Goal: Task Accomplishment & Management: Manage account settings

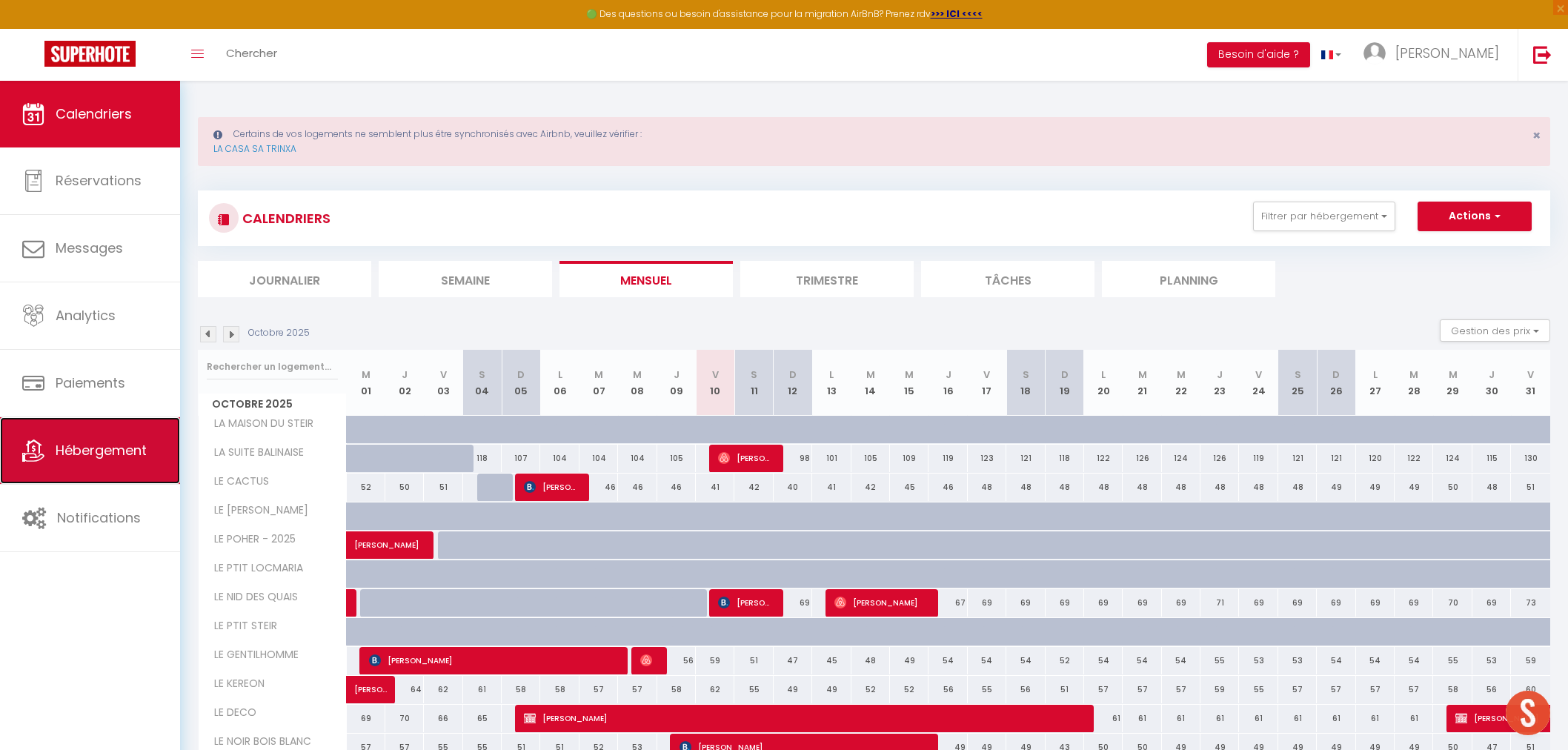
click at [59, 463] on link "Hébergement" at bounding box center [90, 451] width 180 height 67
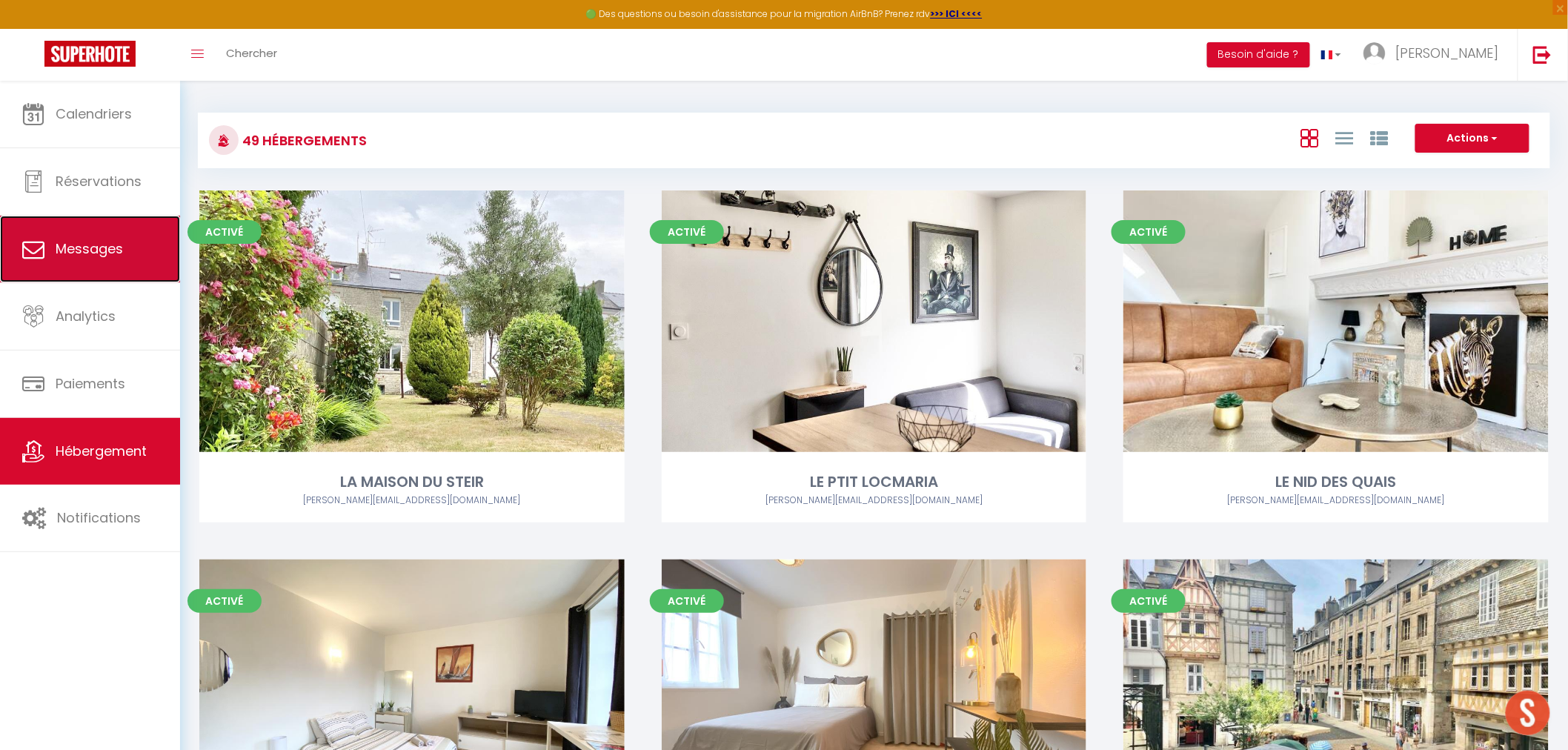
click at [104, 232] on link "Messages" at bounding box center [90, 249] width 180 height 67
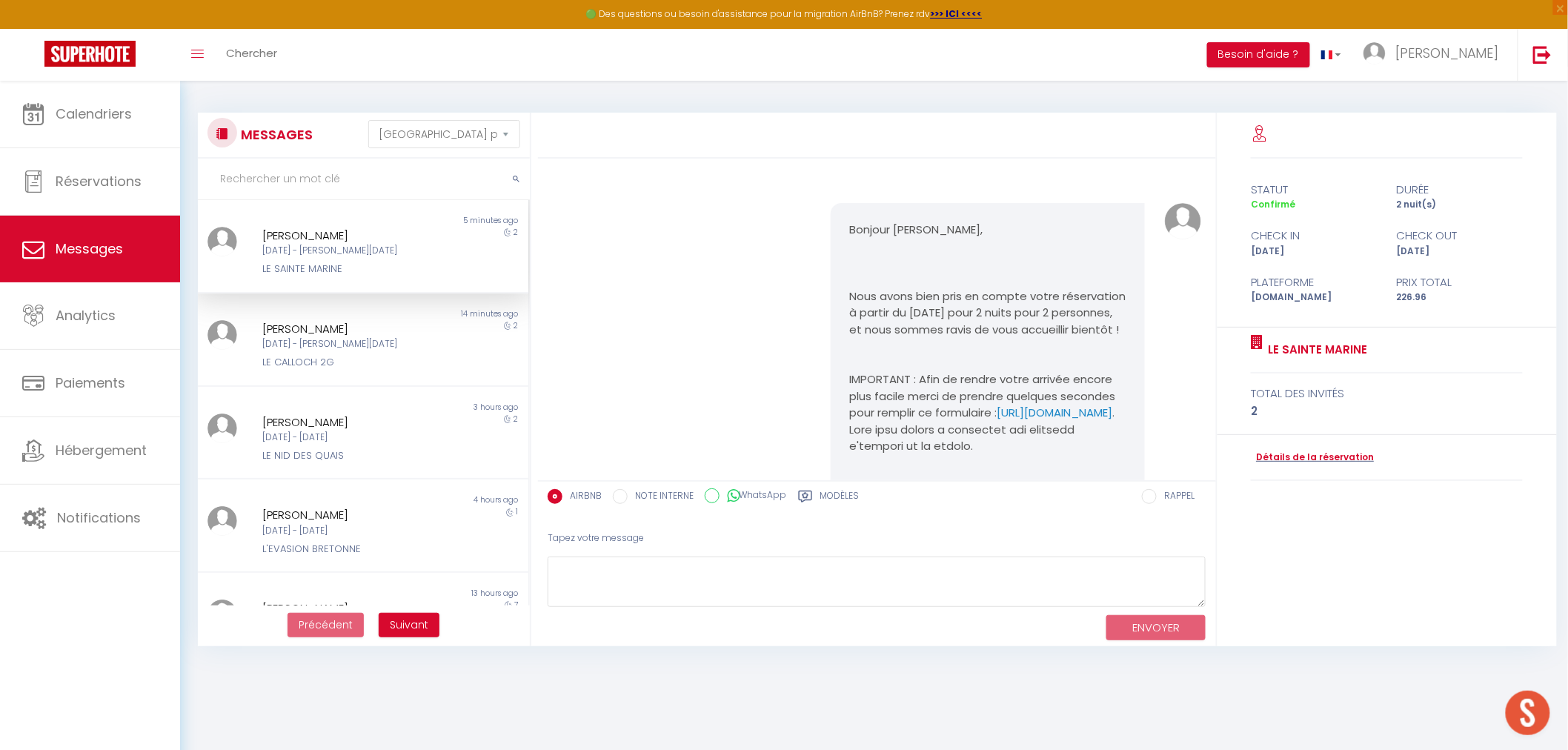
scroll to position [4419, 0]
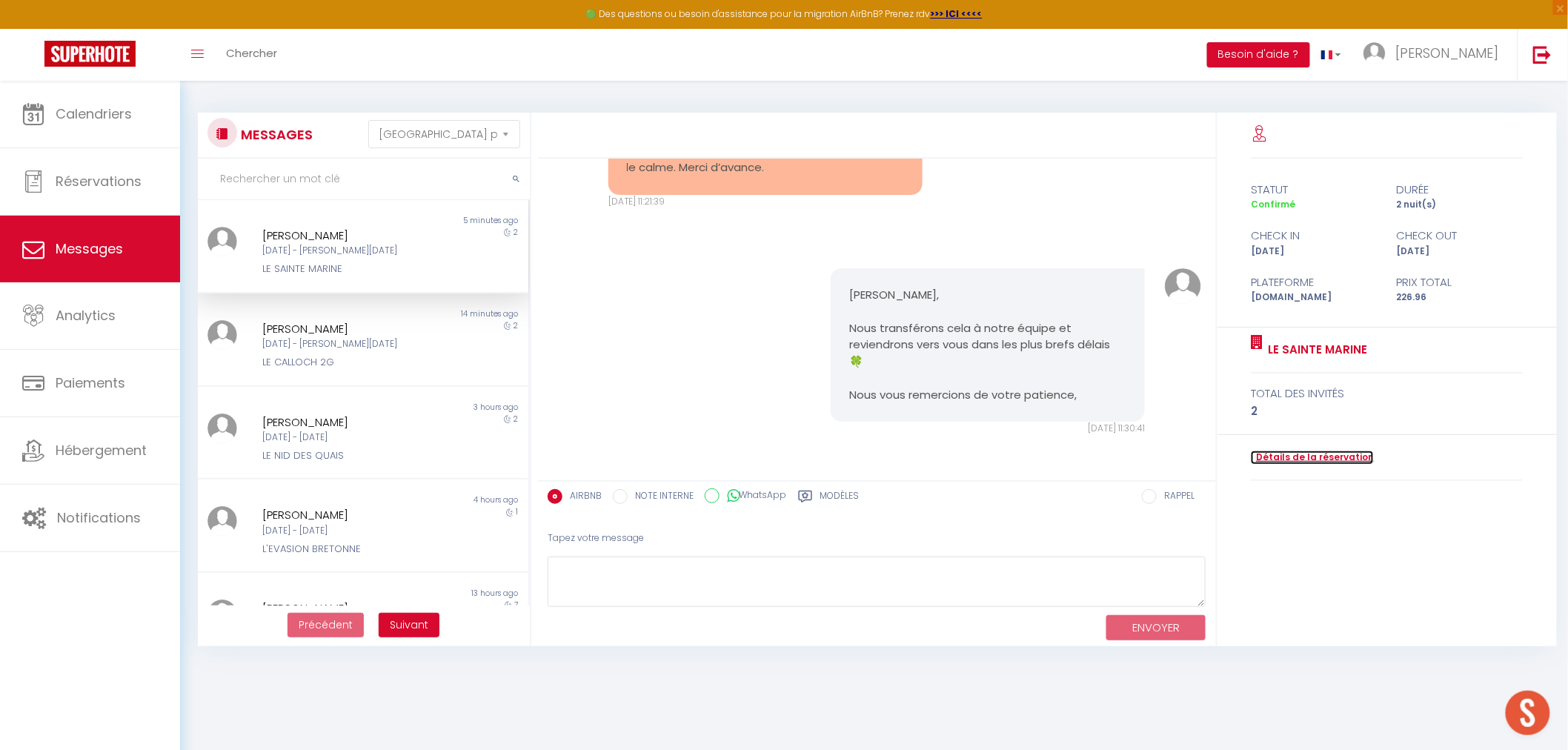
click at [1307, 460] on link "Détails de la réservation" at bounding box center [1312, 457] width 123 height 14
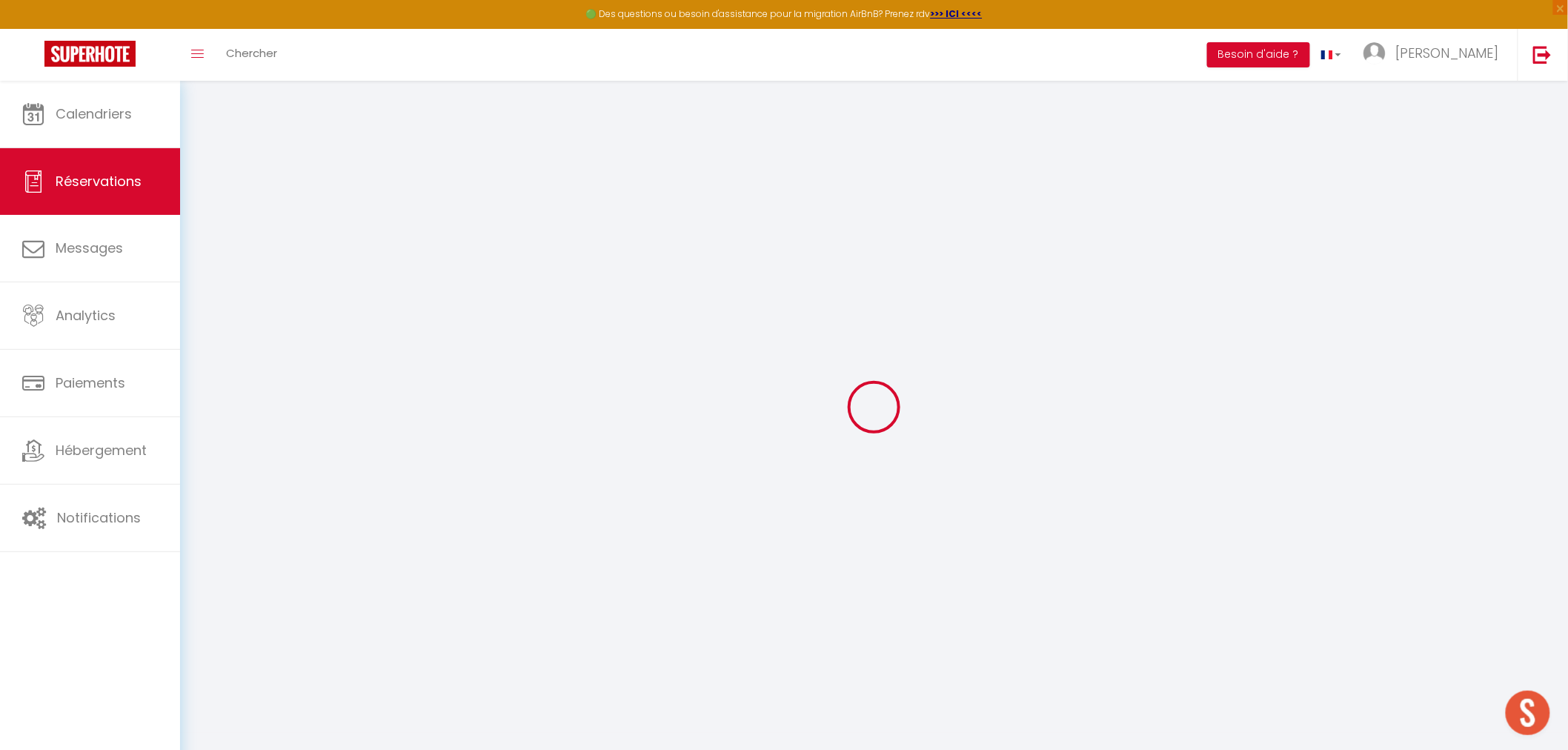
select select
checkbox input "false"
select select
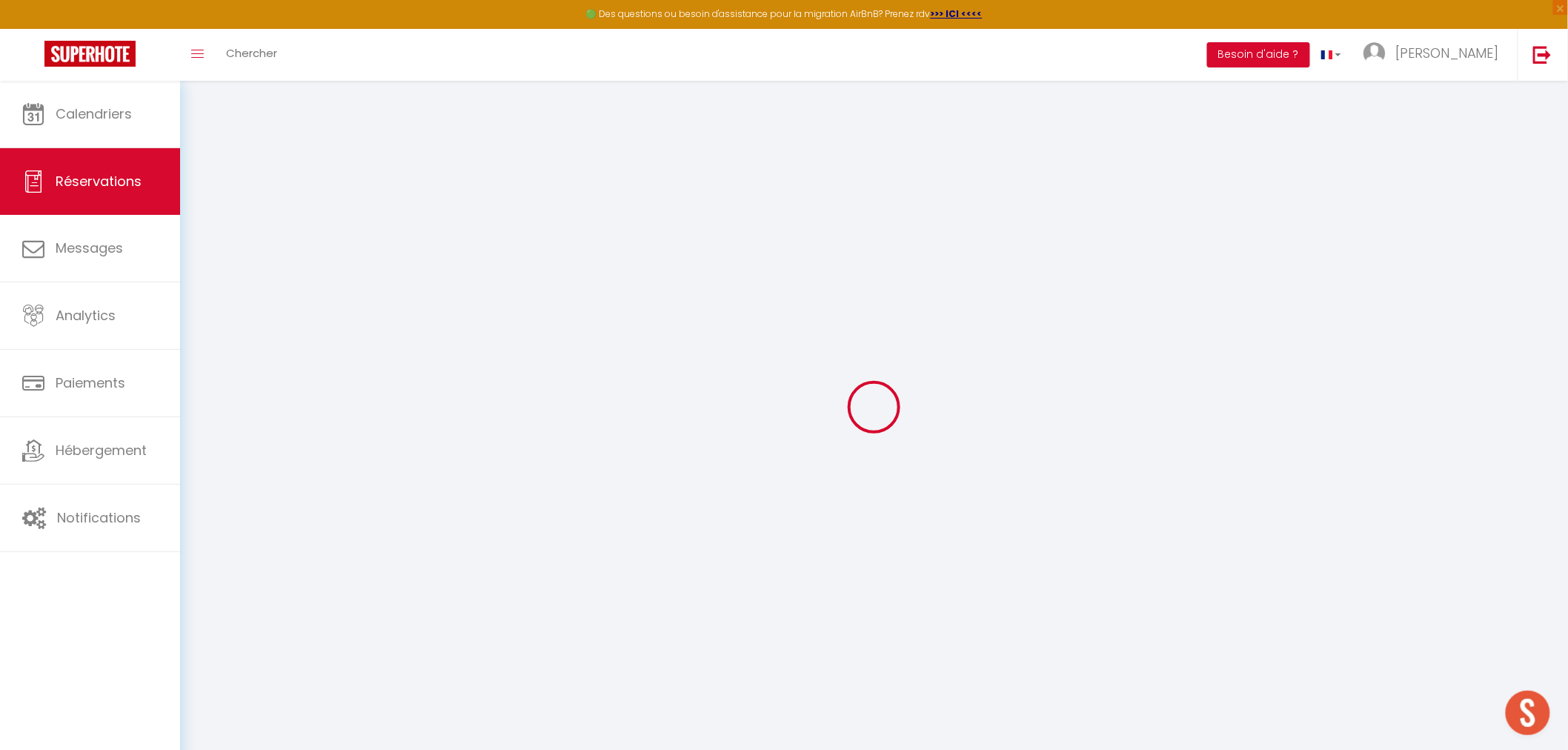
select select
checkbox input "false"
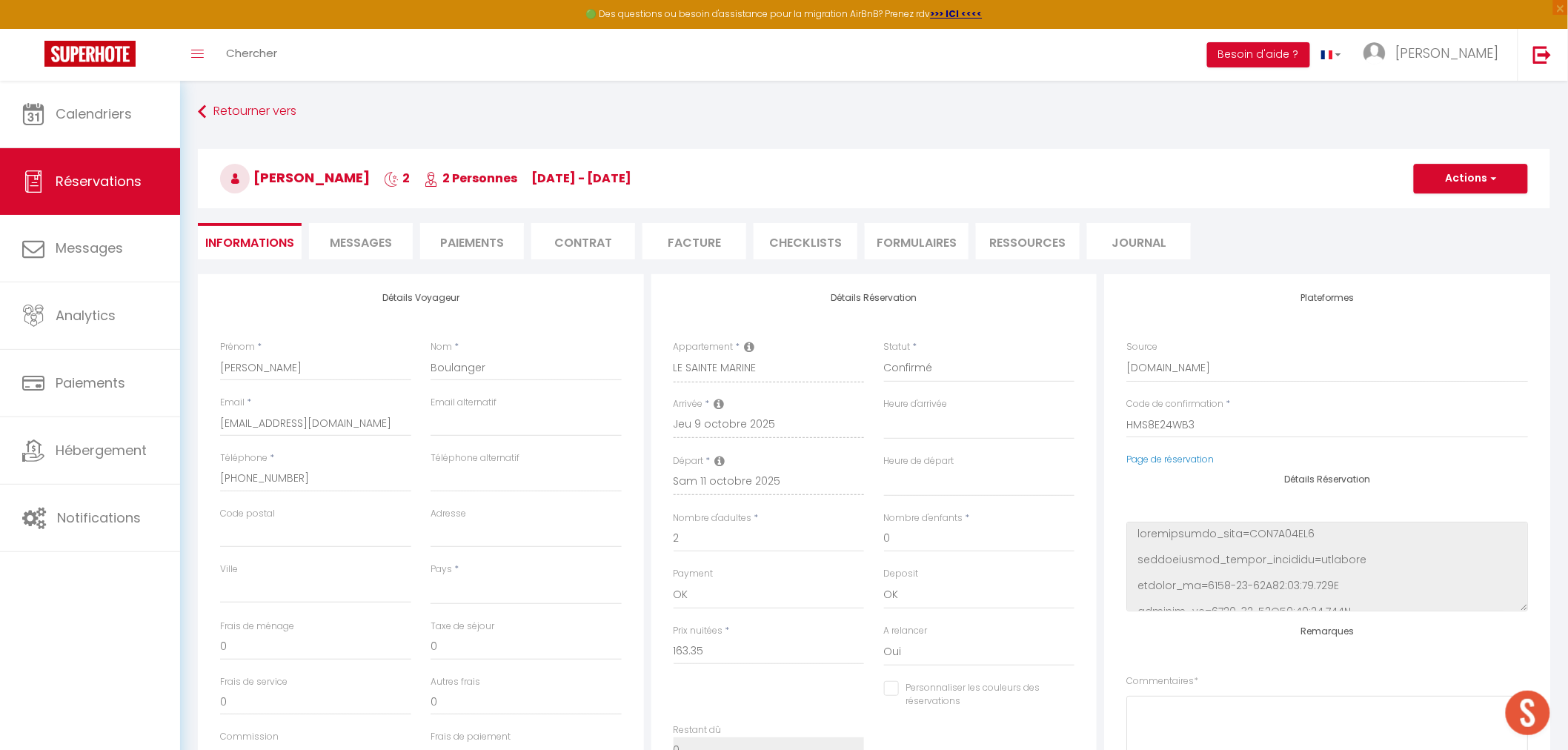
select select
type input "60"
type input "3.61"
select select
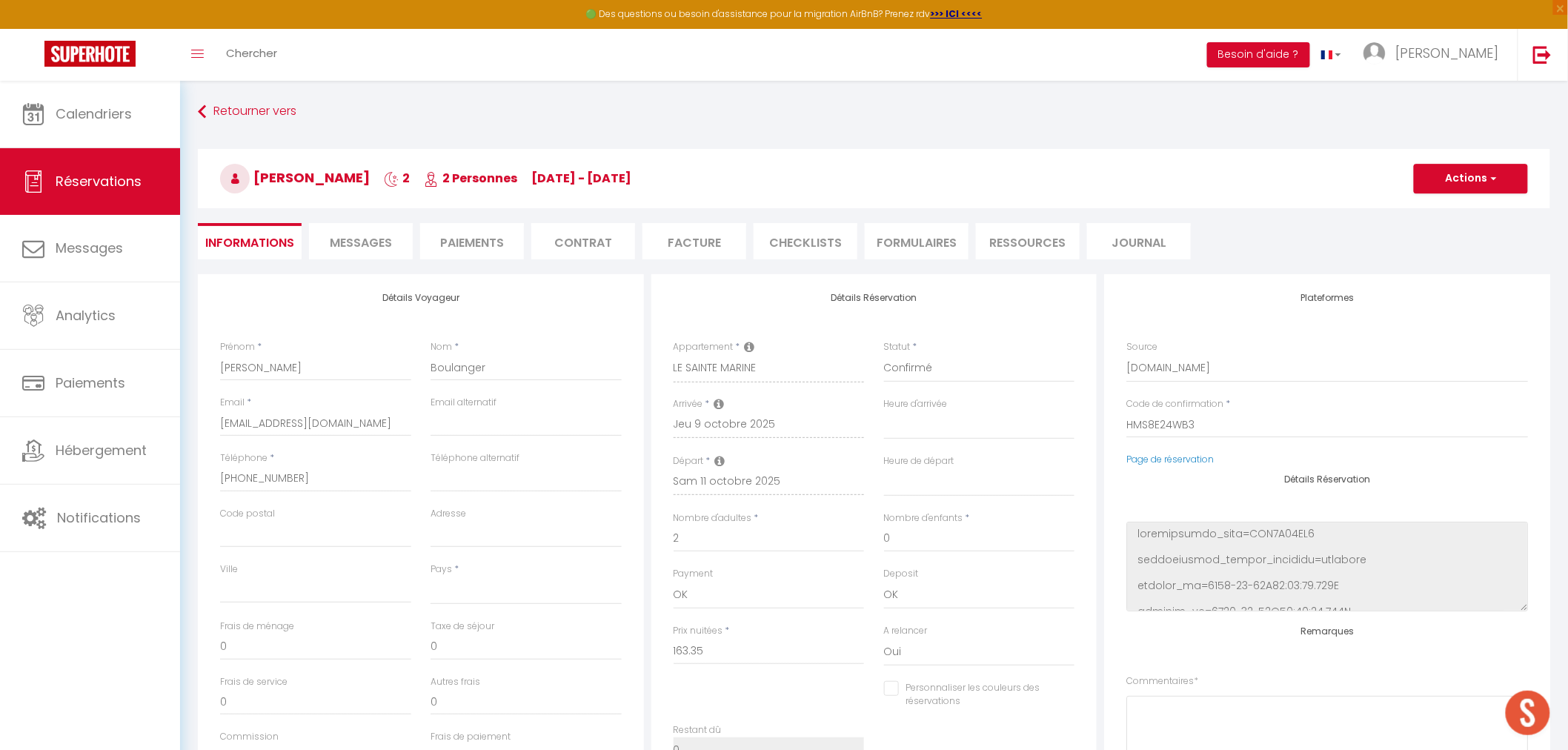
checkbox input "false"
select select
checkbox input "false"
select select
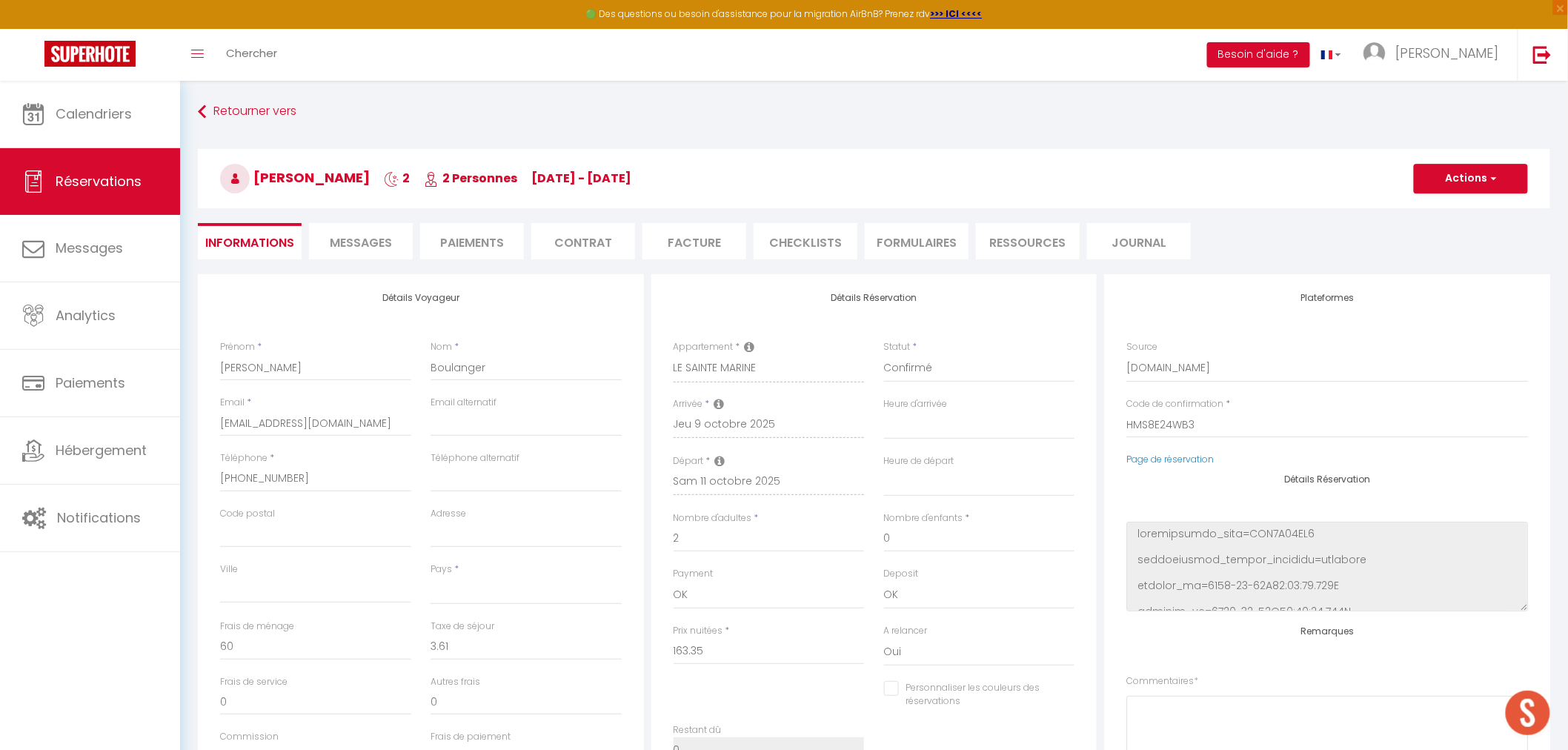
click at [373, 244] on span "Messages" at bounding box center [360, 243] width 62 height 17
select select
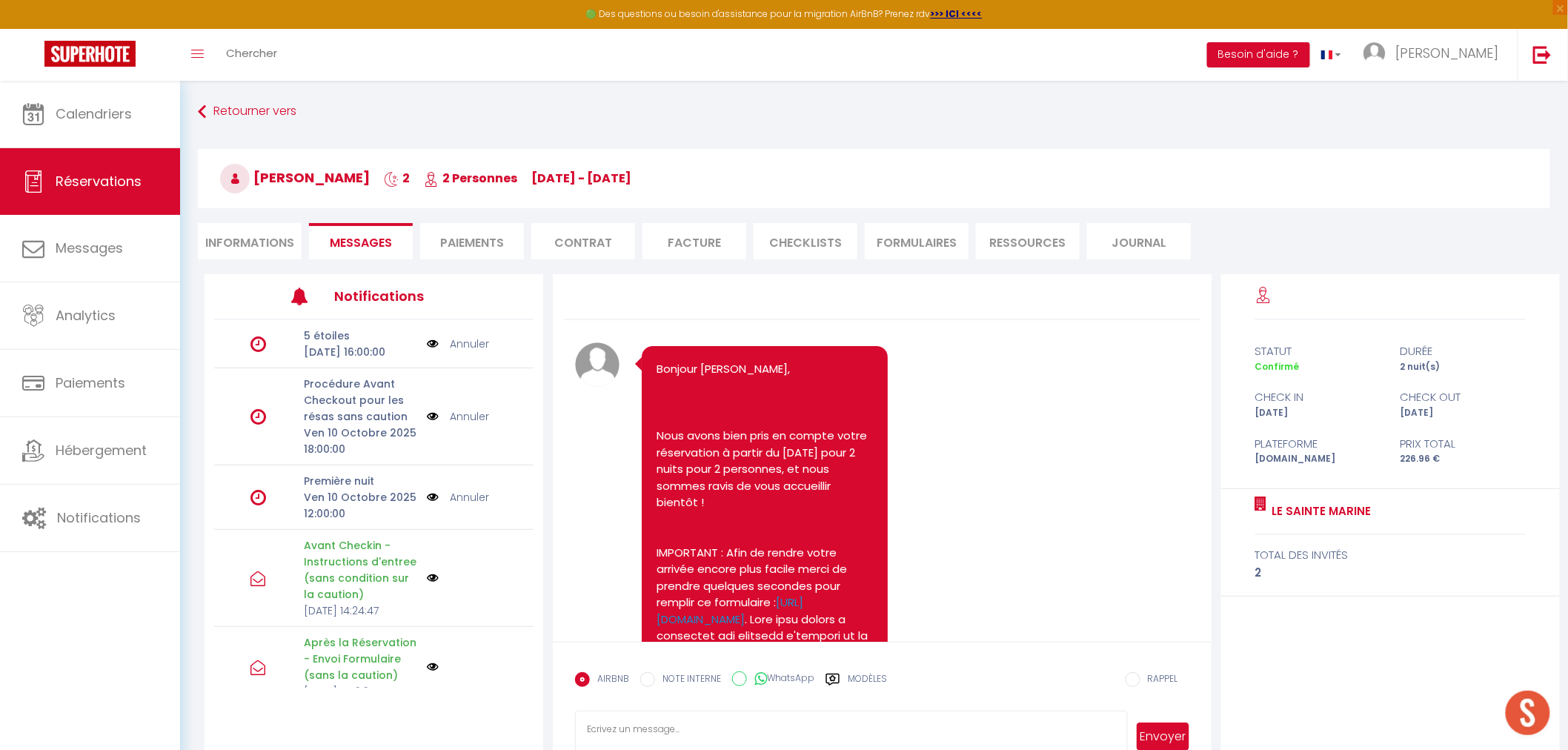
select select
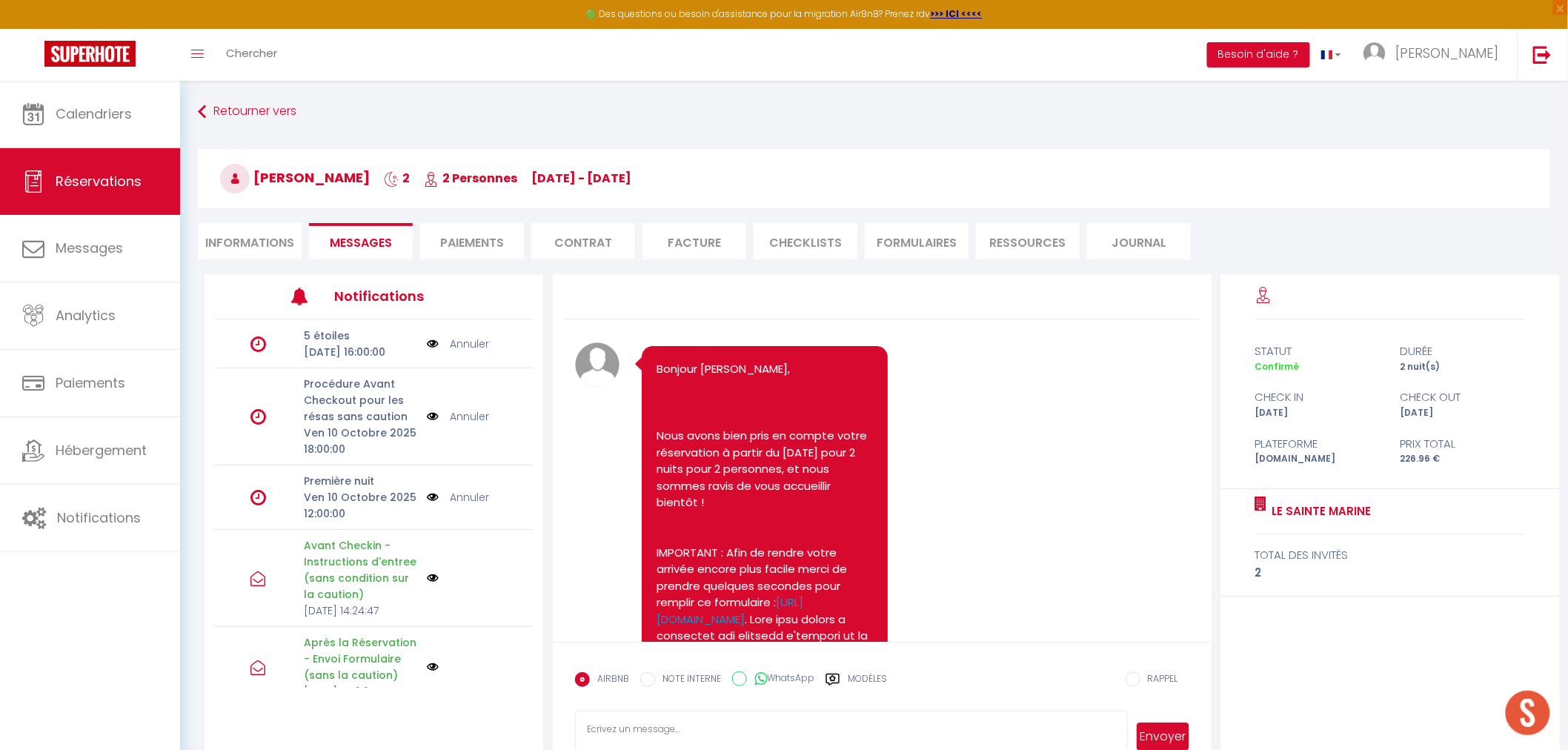
select select
click at [463, 506] on link "Annuler" at bounding box center [469, 497] width 39 height 17
select select
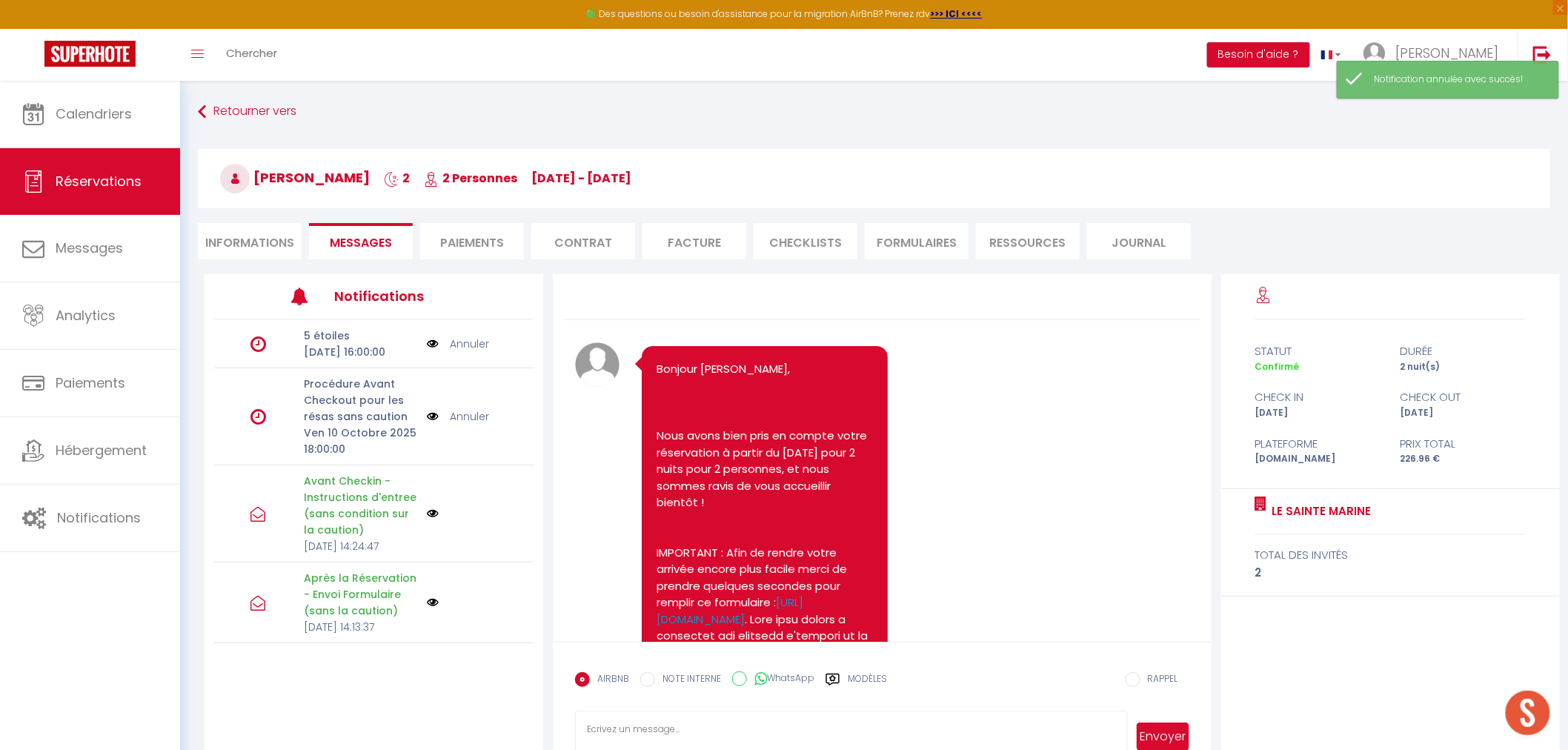
click at [462, 352] on link "Annuler" at bounding box center [469, 344] width 39 height 17
select select
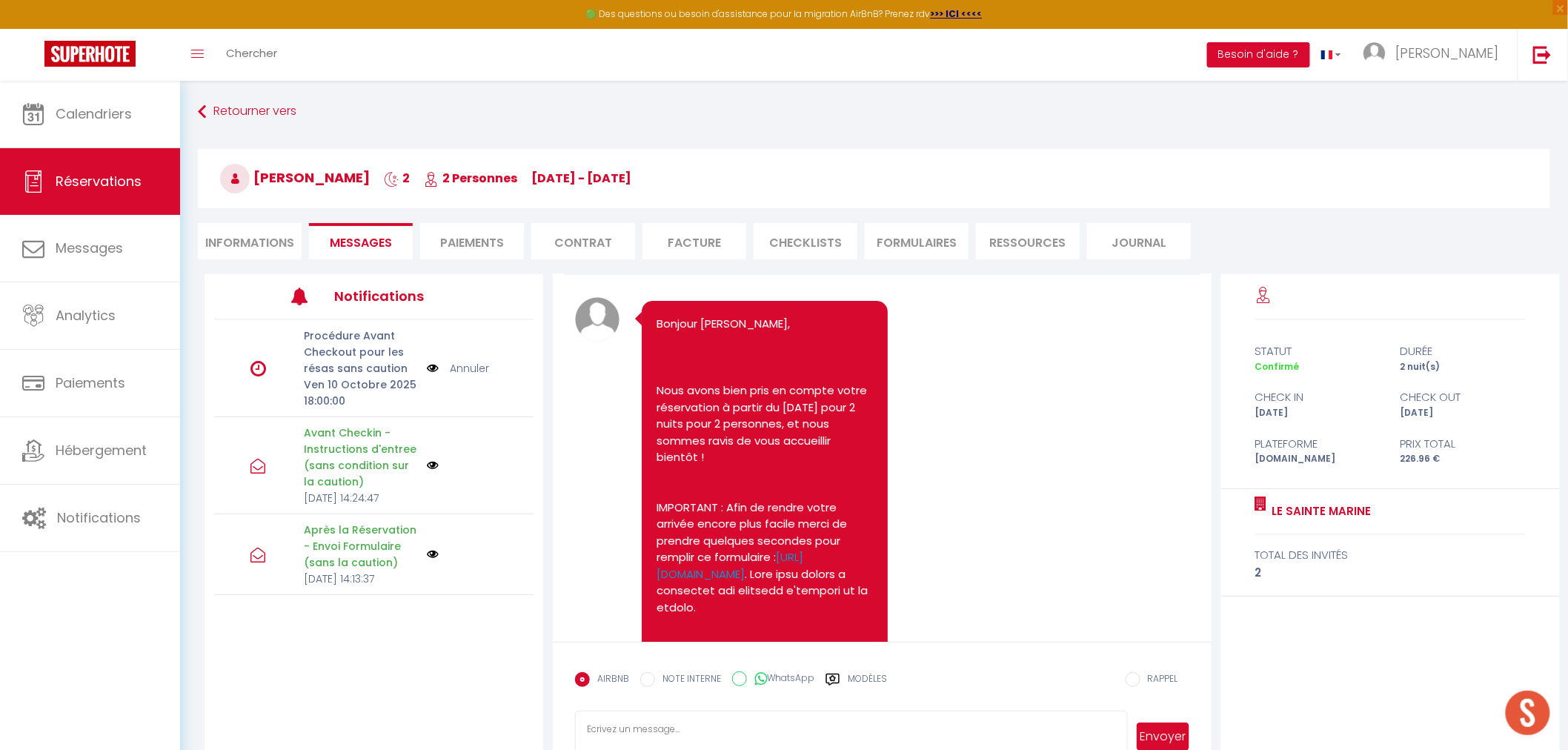
scroll to position [82, 0]
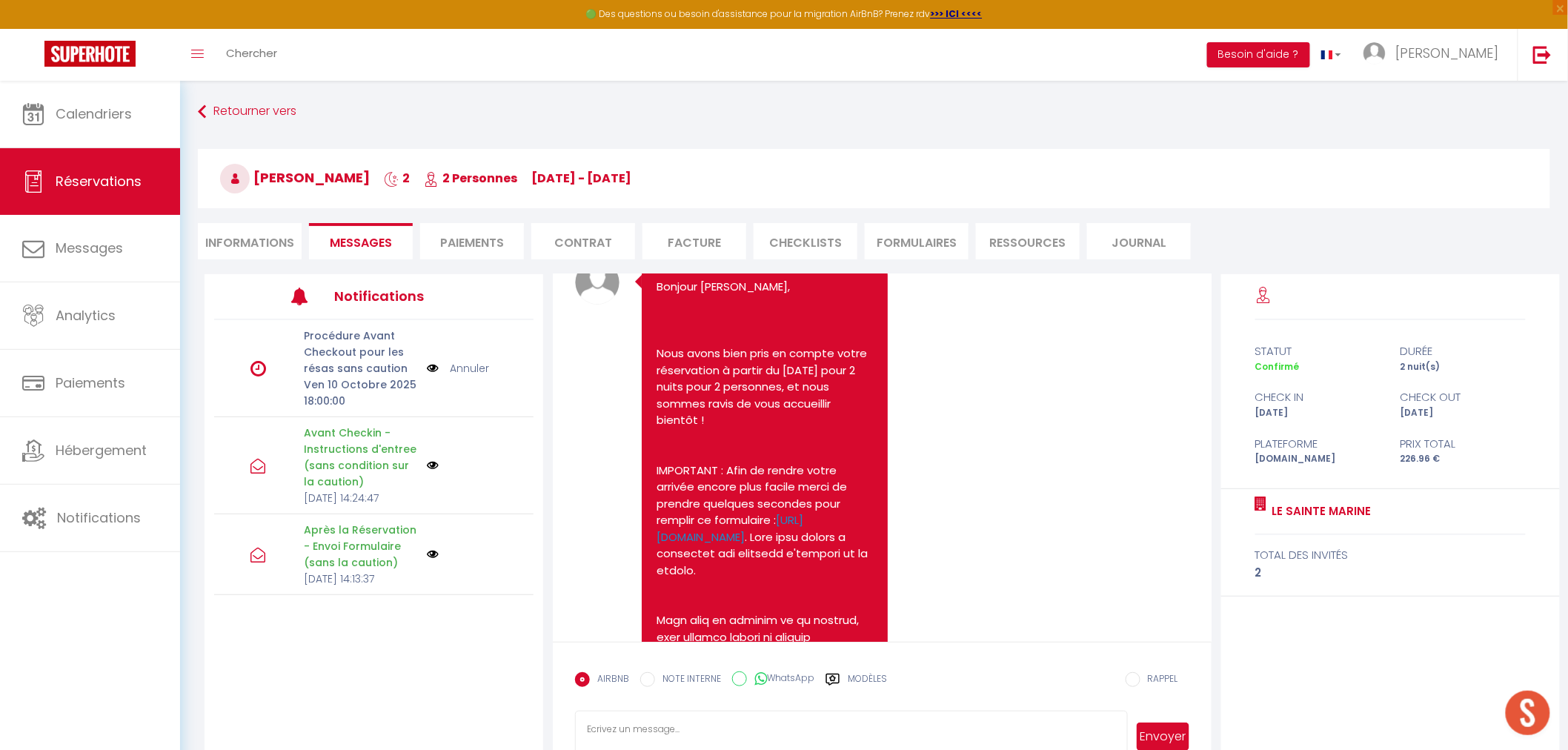
click at [462, 365] on link "Annuler" at bounding box center [469, 369] width 39 height 17
select select
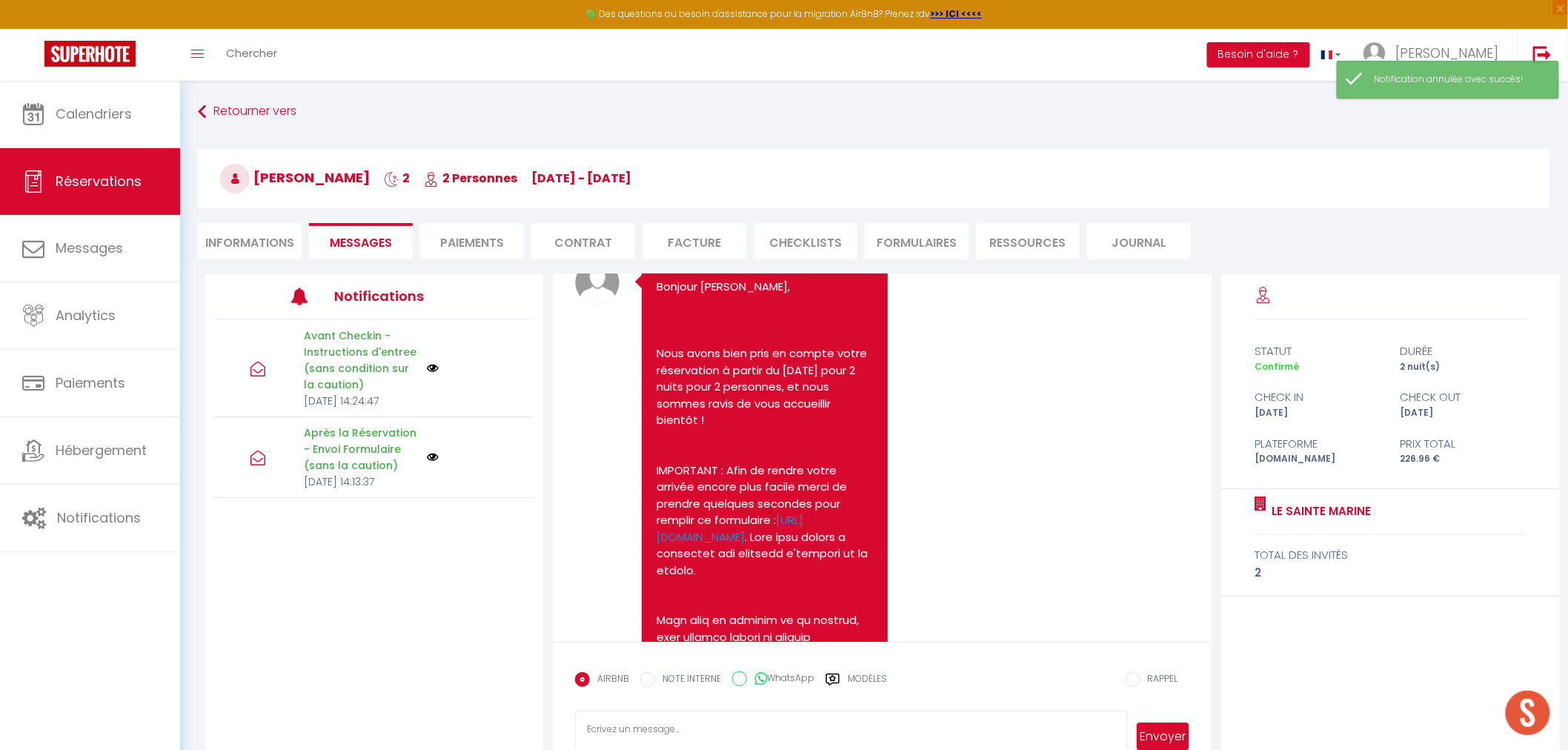
click at [250, 247] on li "Informations" at bounding box center [250, 241] width 104 height 36
select select
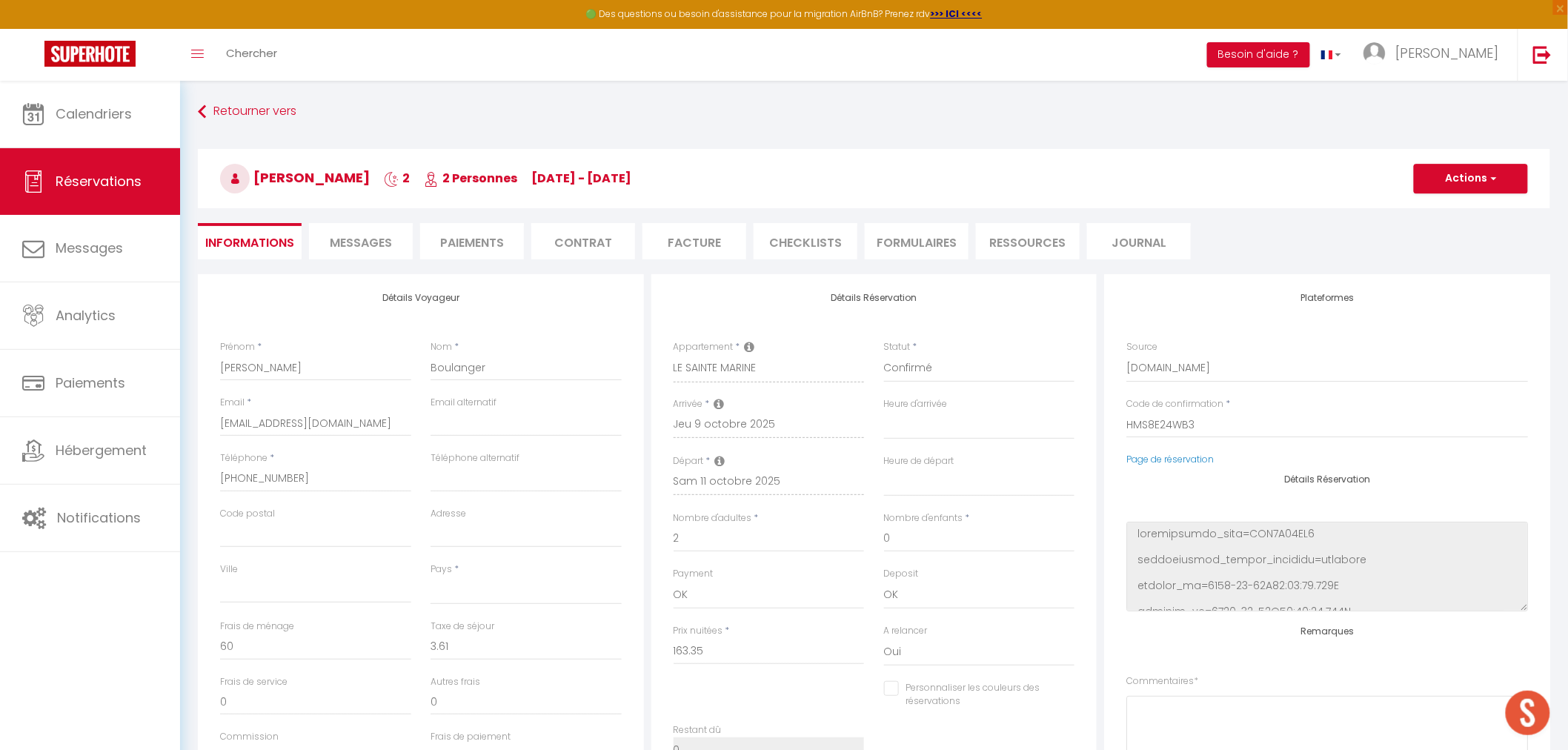
click at [355, 251] on li "Messages" at bounding box center [361, 241] width 104 height 36
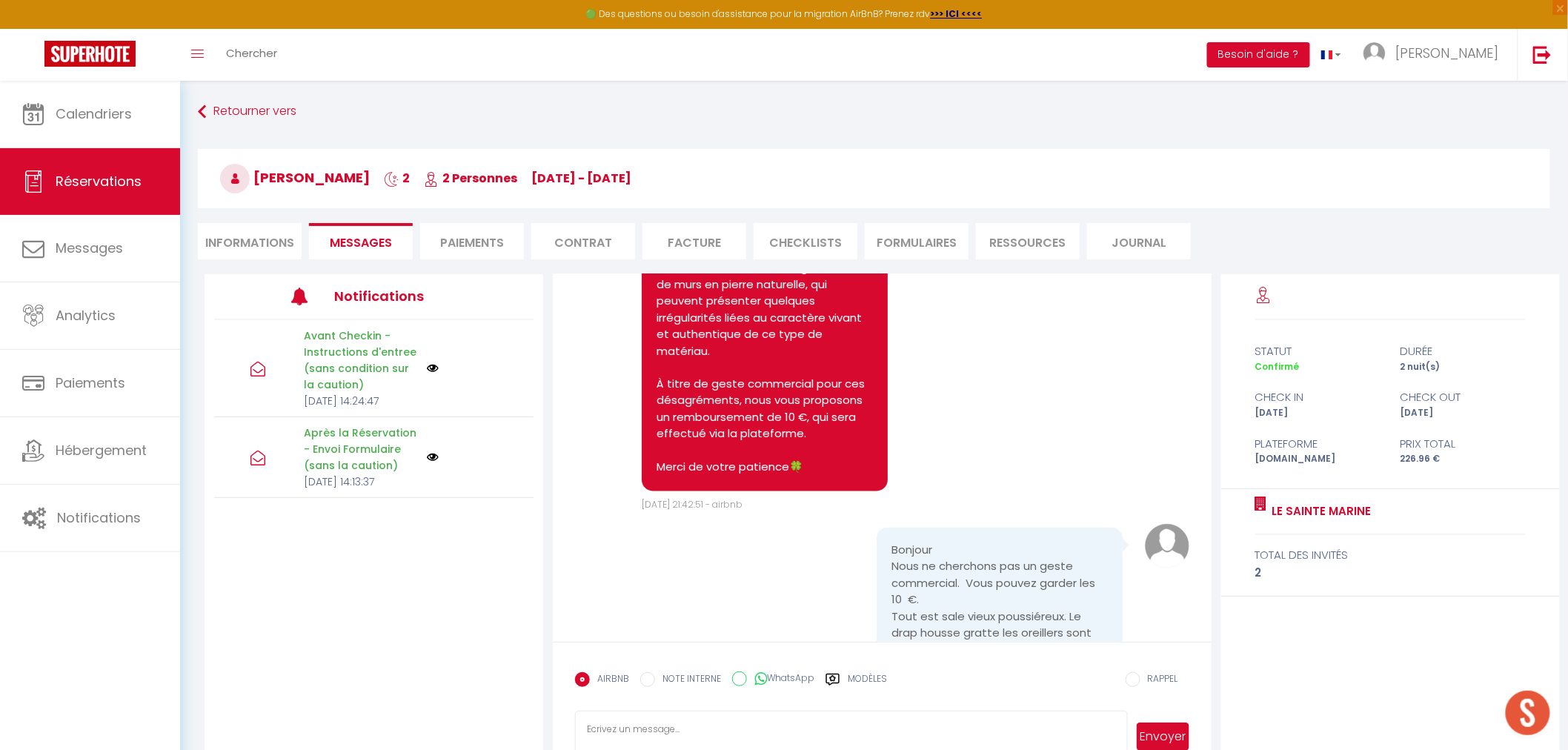
scroll to position [4752, 0]
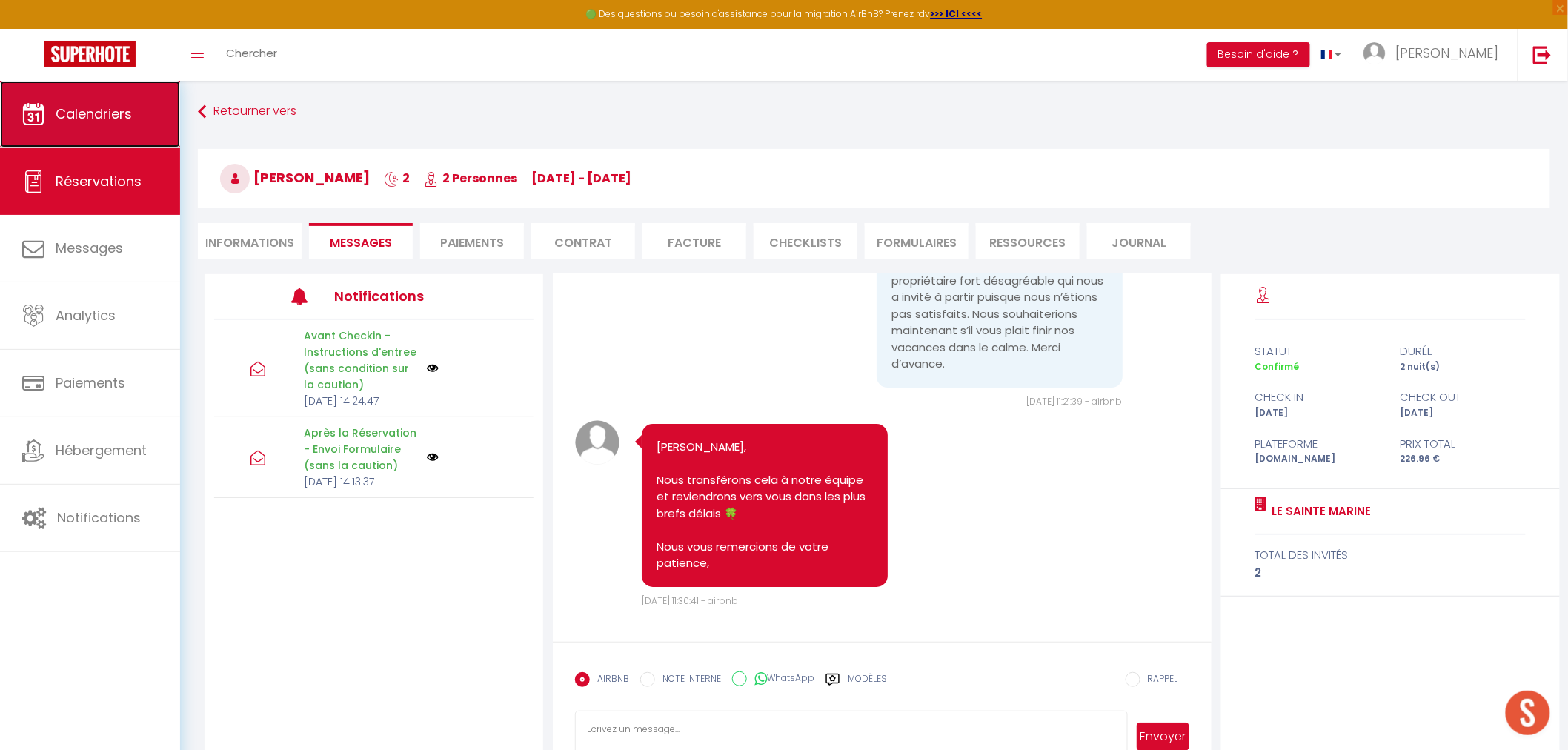
click at [113, 119] on span "Calendriers" at bounding box center [93, 114] width 76 height 19
